Goal: Task Accomplishment & Management: Use online tool/utility

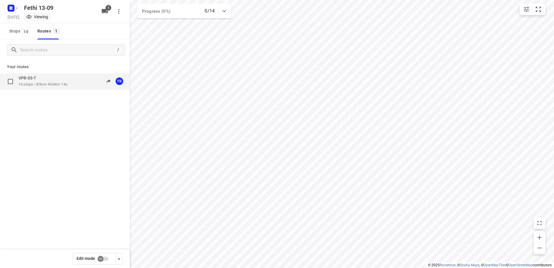
click at [47, 79] on div "VPR-03-T" at bounding box center [43, 78] width 49 height 6
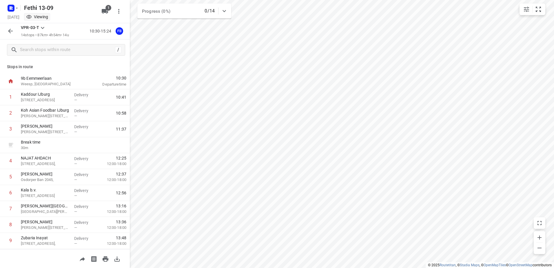
click at [14, 30] on button "button" at bounding box center [11, 31] width 12 height 12
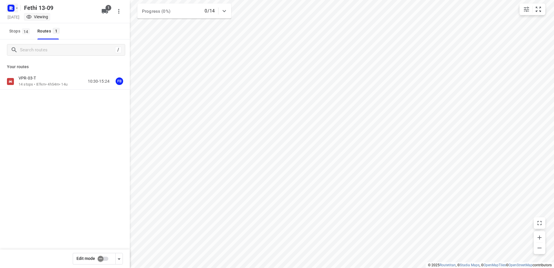
click at [14, 12] on icon "button" at bounding box center [10, 7] width 9 height 9
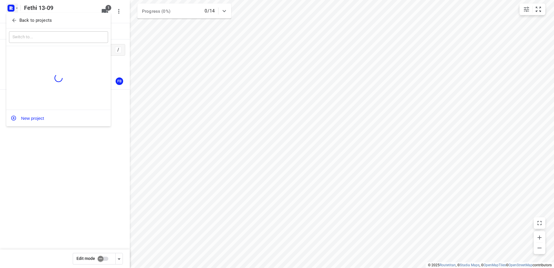
click at [46, 22] on p "Back to projects" at bounding box center [35, 20] width 32 height 7
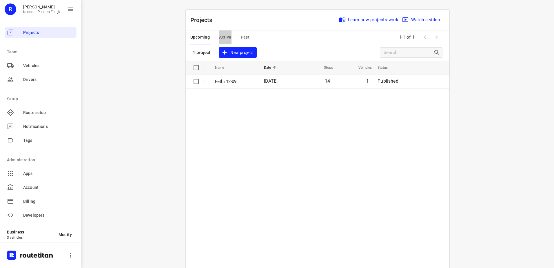
click at [223, 36] on span "Active" at bounding box center [225, 37] width 12 height 7
click at [199, 36] on span "Upcoming" at bounding box center [200, 37] width 19 height 7
click at [246, 82] on p "Fethi 13-09" at bounding box center [235, 81] width 40 height 7
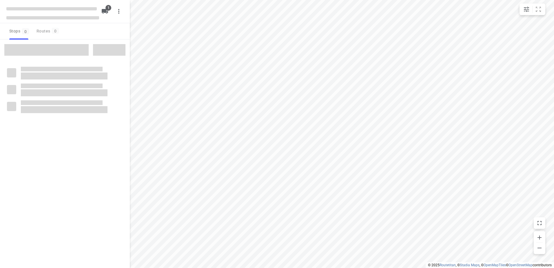
type input "distance"
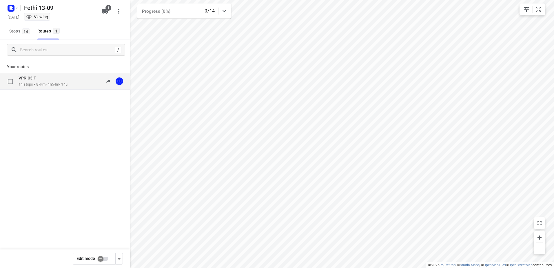
click at [47, 80] on div "VPR-03-T" at bounding box center [43, 78] width 49 height 6
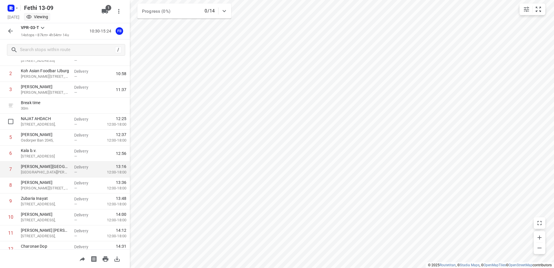
scroll to position [95, 0]
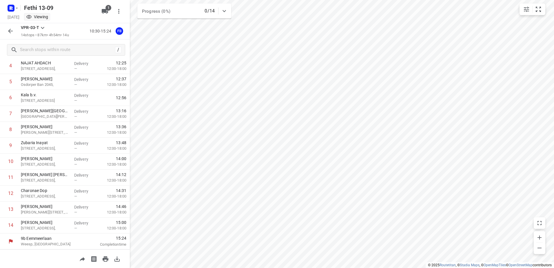
click at [6, 33] on button "button" at bounding box center [11, 31] width 12 height 12
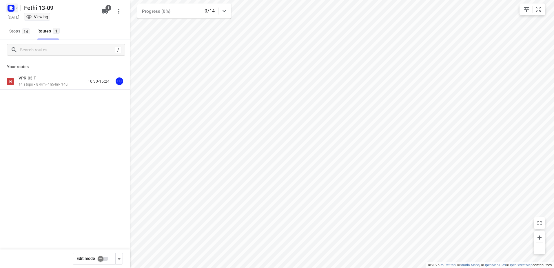
click at [14, 9] on rect "button" at bounding box center [11, 8] width 7 height 7
click at [34, 20] on p "Back to projects" at bounding box center [35, 20] width 32 height 7
